Goal: Information Seeking & Learning: Learn about a topic

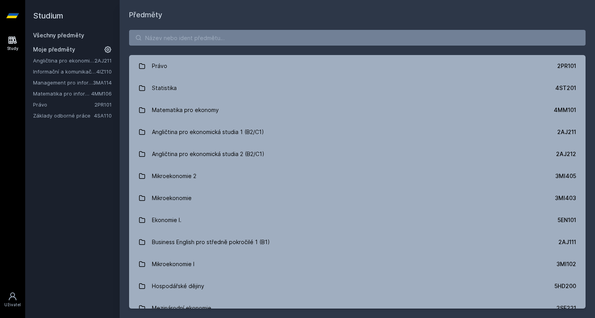
click at [63, 94] on link "Matematika pro informatiky" at bounding box center [62, 94] width 58 height 8
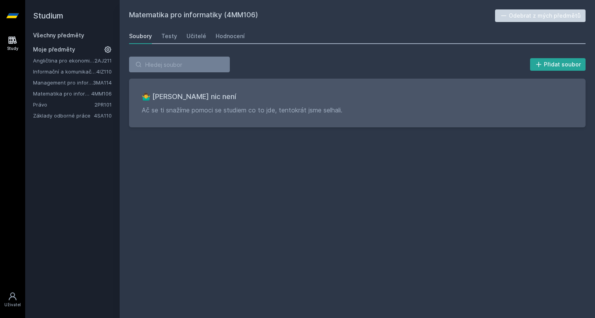
click at [61, 81] on link "Management pro informatiky a statistiky" at bounding box center [63, 83] width 60 height 8
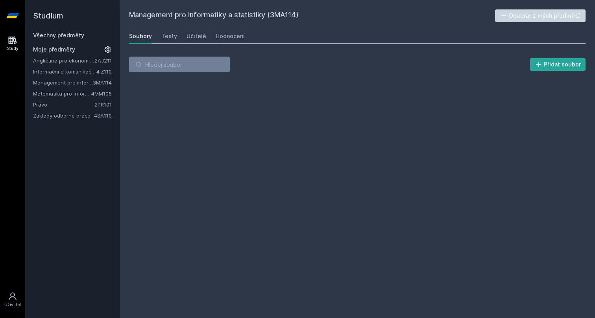
click at [50, 94] on link "Matematika pro informatiky" at bounding box center [62, 94] width 58 height 8
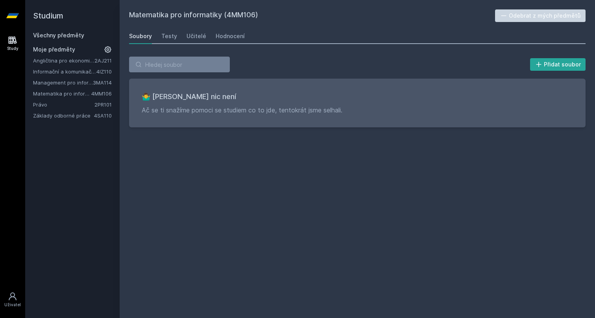
click at [70, 61] on link "Angličtina pro ekonomická studia 1 (B2/C1)" at bounding box center [63, 61] width 61 height 8
click at [51, 104] on link "Právo" at bounding box center [63, 105] width 61 height 8
click at [164, 37] on div "Testy" at bounding box center [169, 36] width 16 height 8
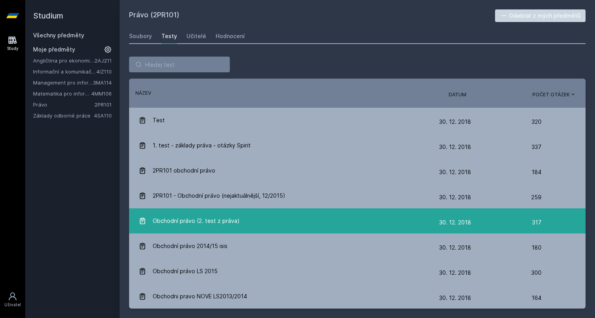
scroll to position [2, 0]
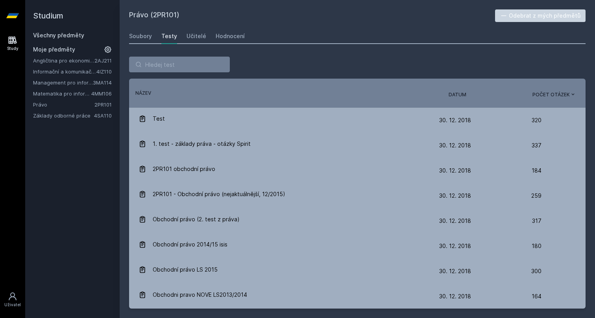
click at [207, 39] on div "Soubory Testy Učitelé Hodnocení" at bounding box center [357, 36] width 456 height 16
click at [204, 39] on div "Soubory Testy Učitelé Hodnocení" at bounding box center [357, 36] width 456 height 16
click at [200, 36] on div "Učitelé" at bounding box center [196, 36] width 20 height 8
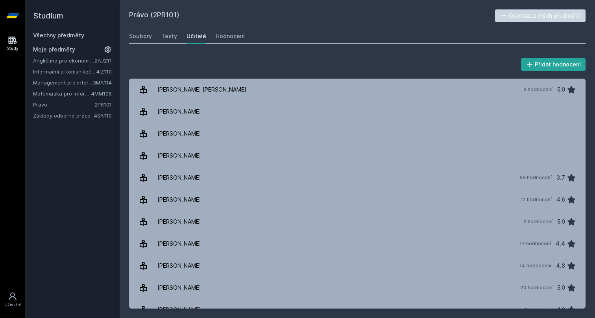
click at [37, 101] on link "Právo" at bounding box center [63, 105] width 61 height 8
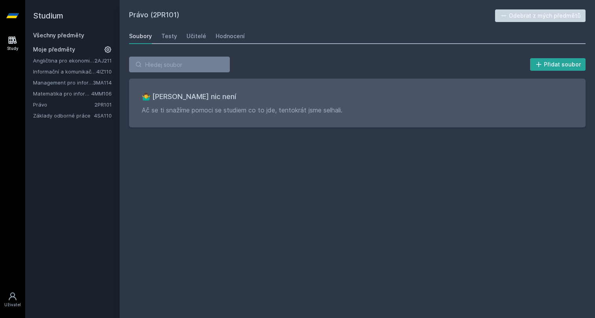
click at [50, 38] on div "Všechny předměty" at bounding box center [72, 35] width 79 height 8
click at [50, 38] on link "Všechny předměty" at bounding box center [58, 35] width 51 height 7
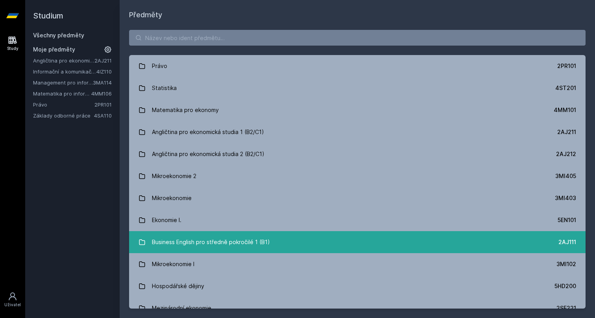
click at [227, 244] on div "Business English pro středně pokročilé 1 (B1)" at bounding box center [211, 242] width 118 height 16
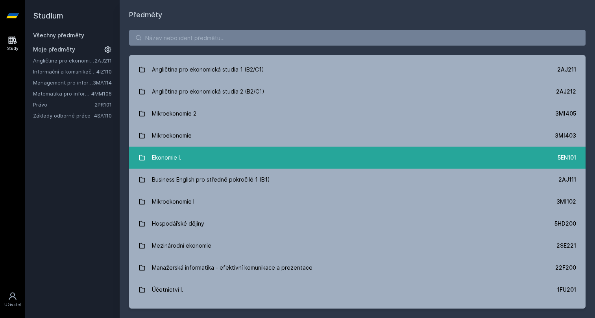
scroll to position [85, 0]
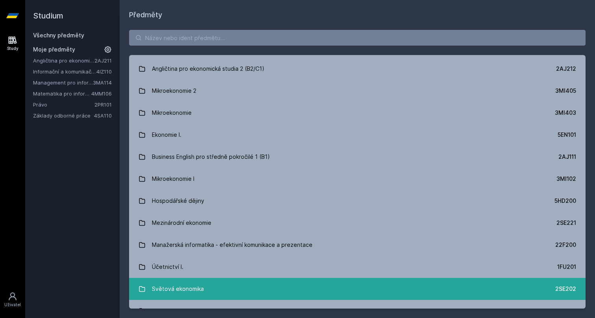
click at [240, 283] on link "Světová ekonomika 2SE202" at bounding box center [357, 289] width 456 height 22
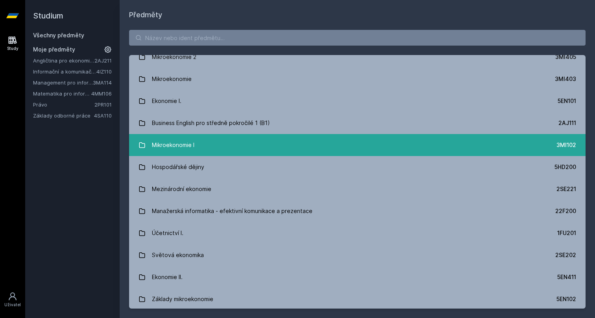
scroll to position [120, 0]
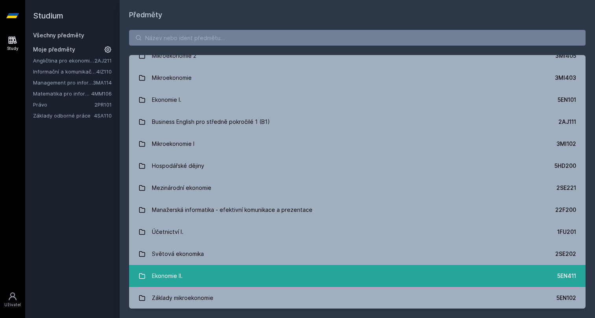
click at [231, 271] on link "Ekonomie II. 5EN411" at bounding box center [357, 276] width 456 height 22
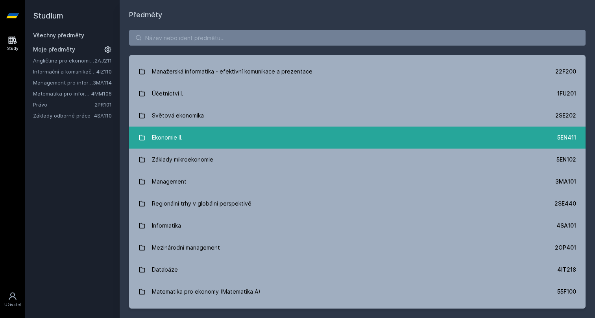
scroll to position [259, 0]
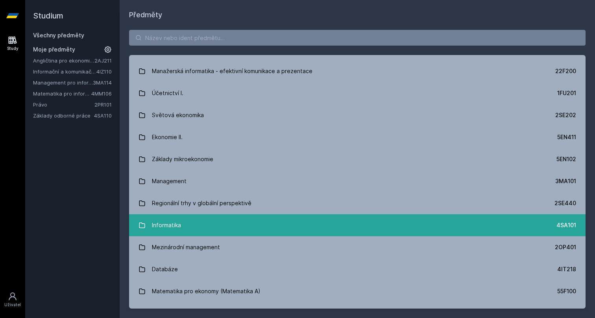
click at [224, 219] on link "Informatika 4SA101" at bounding box center [357, 225] width 456 height 22
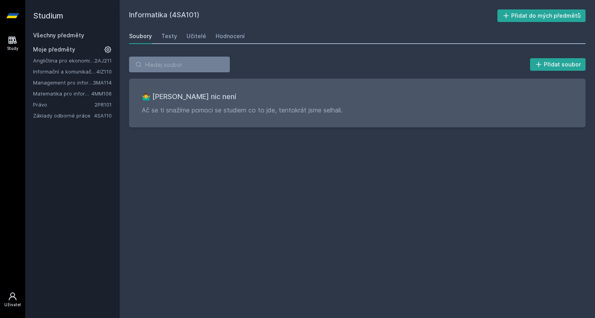
click at [15, 297] on icon at bounding box center [12, 296] width 9 height 9
